Goal: Find specific page/section: Find specific page/section

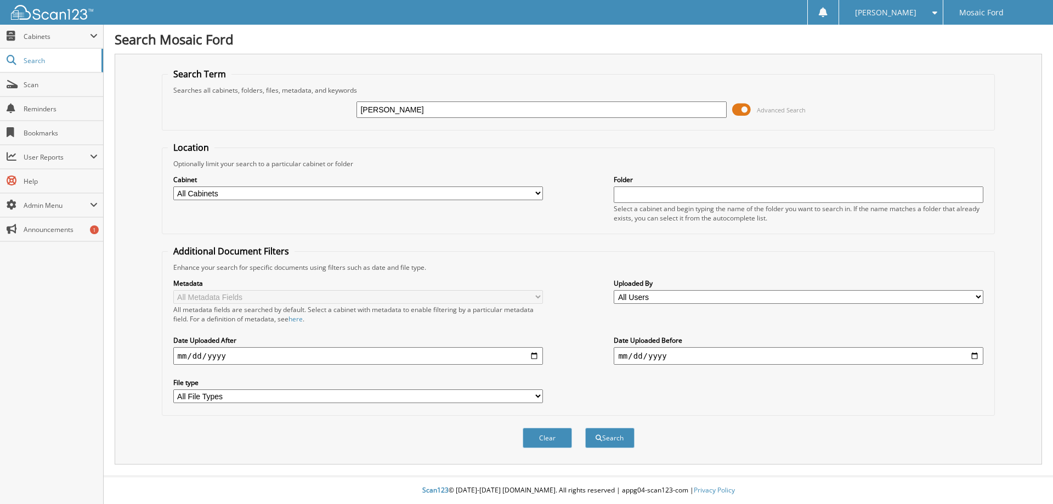
type input "[PERSON_NAME]"
click at [585, 428] on button "Search" at bounding box center [609, 438] width 49 height 20
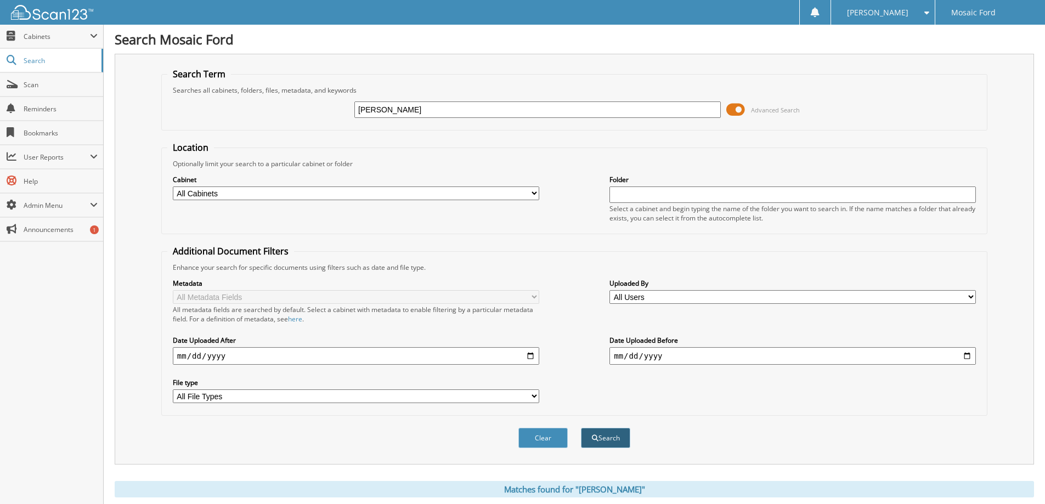
click at [613, 439] on button "Search" at bounding box center [605, 438] width 49 height 20
click at [26, 41] on span "Cabinets" at bounding box center [57, 36] width 66 height 9
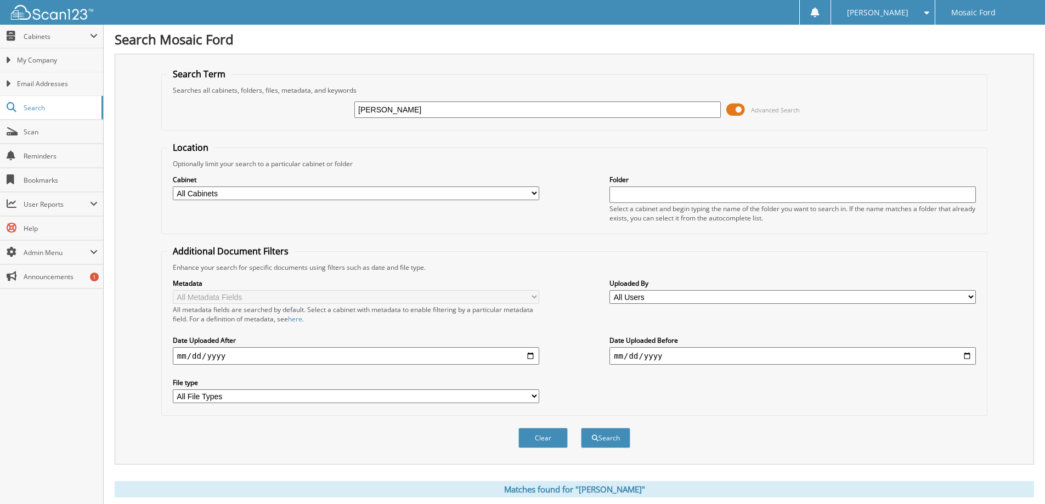
click at [40, 20] on div at bounding box center [46, 12] width 93 height 25
click at [61, 13] on img at bounding box center [52, 12] width 82 height 15
